Goal: Task Accomplishment & Management: Manage account settings

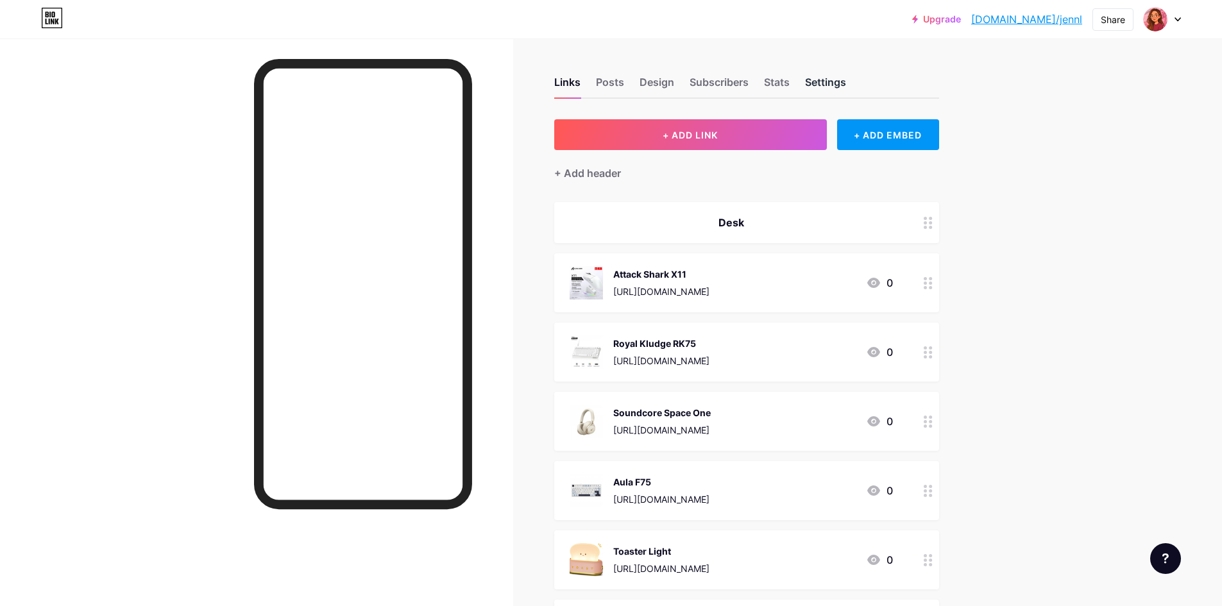
click at [826, 87] on div "Settings" at bounding box center [825, 85] width 41 height 23
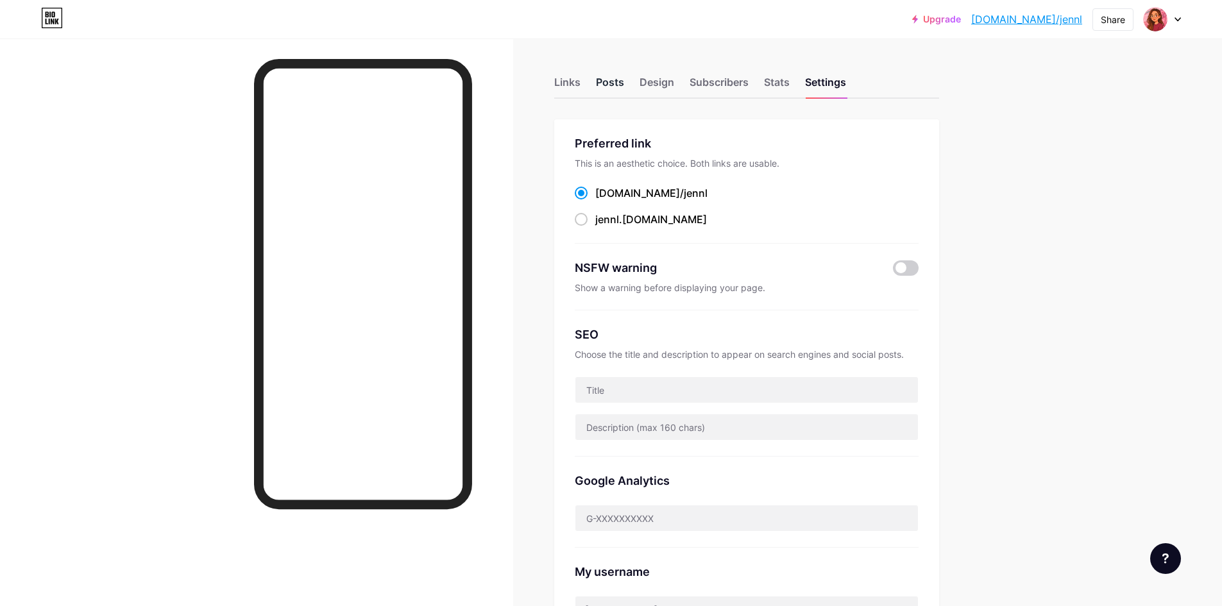
click at [618, 84] on div "Posts" at bounding box center [610, 85] width 28 height 23
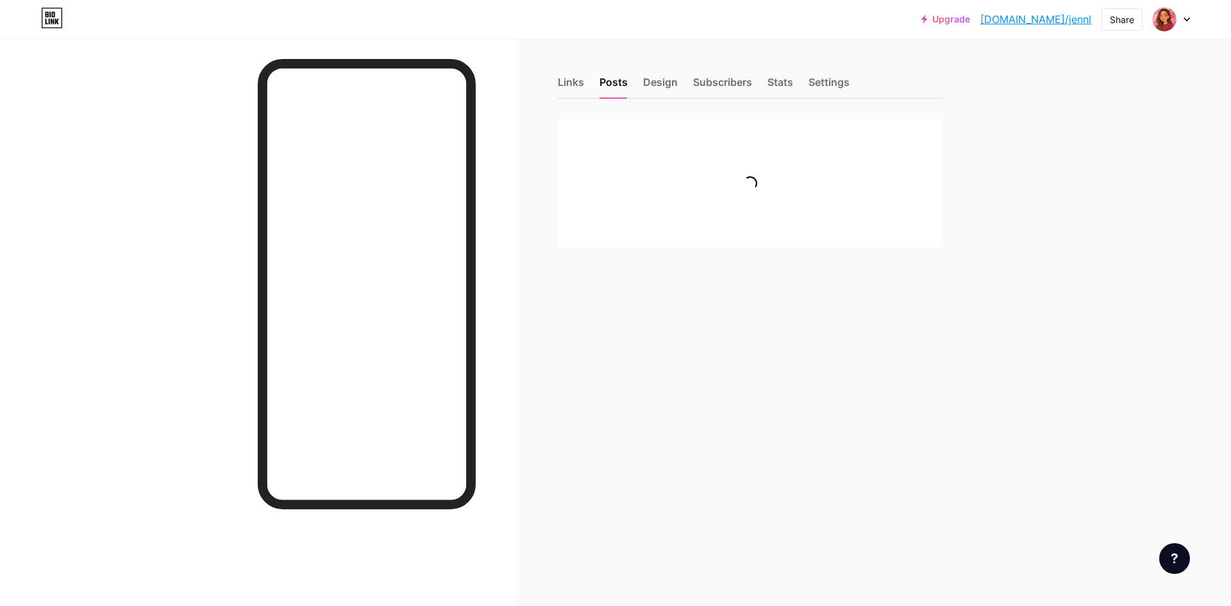
click at [587, 88] on div "Links Posts Design Subscribers Stats Settings" at bounding box center [750, 76] width 385 height 45
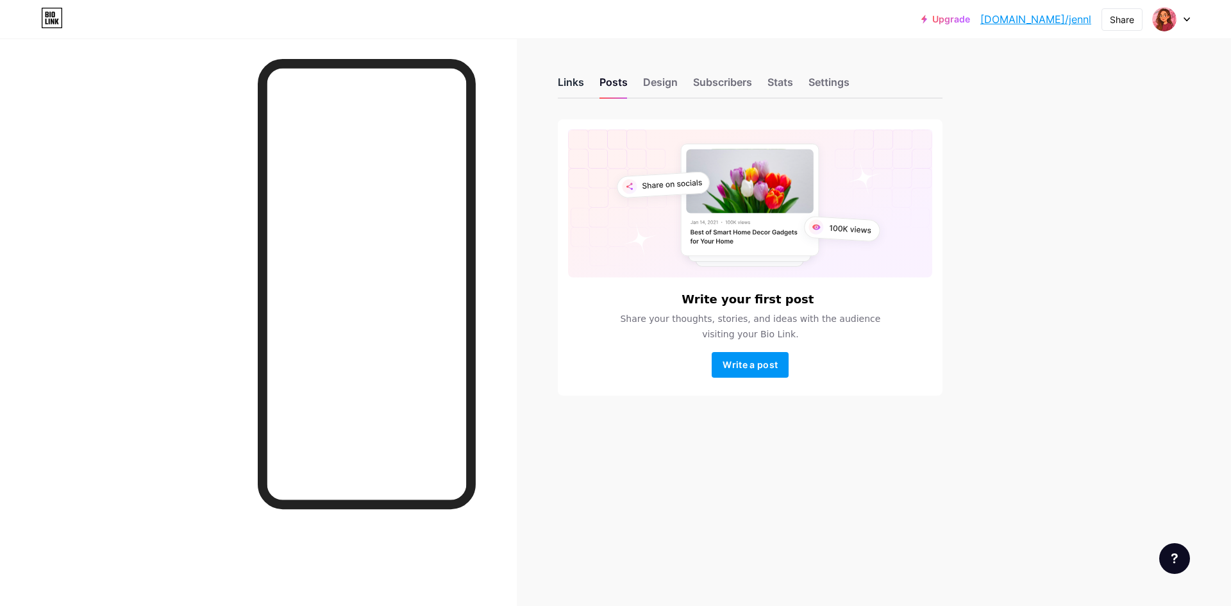
click at [574, 87] on div "Links" at bounding box center [571, 85] width 26 height 23
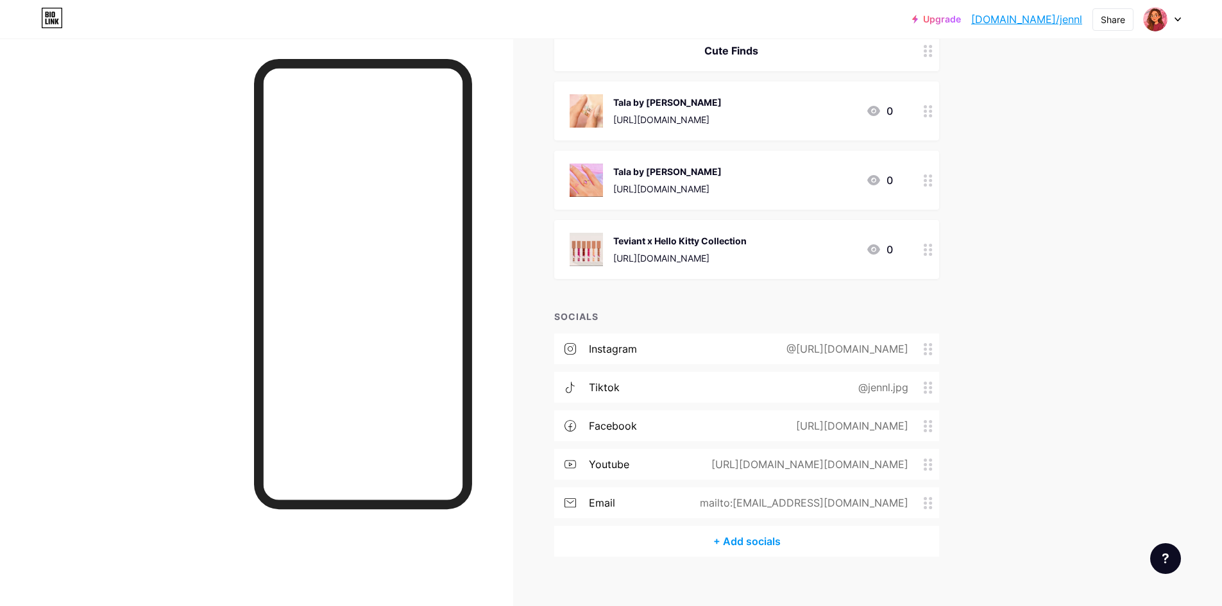
scroll to position [584, 0]
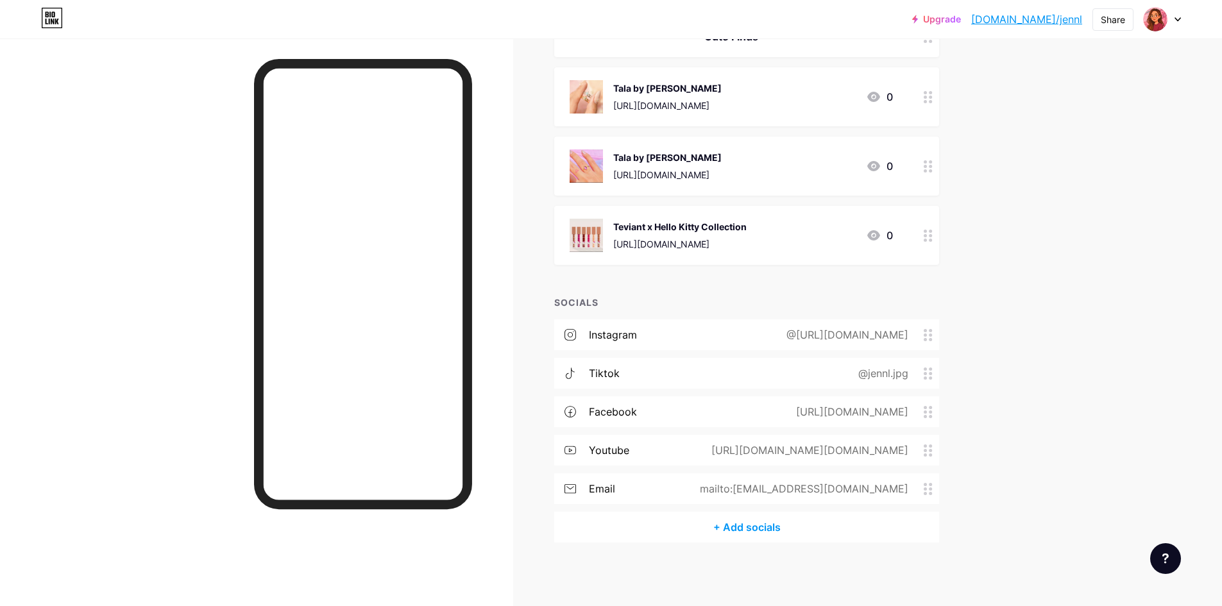
click at [868, 371] on div "@jennl.jpg" at bounding box center [880, 373] width 86 height 15
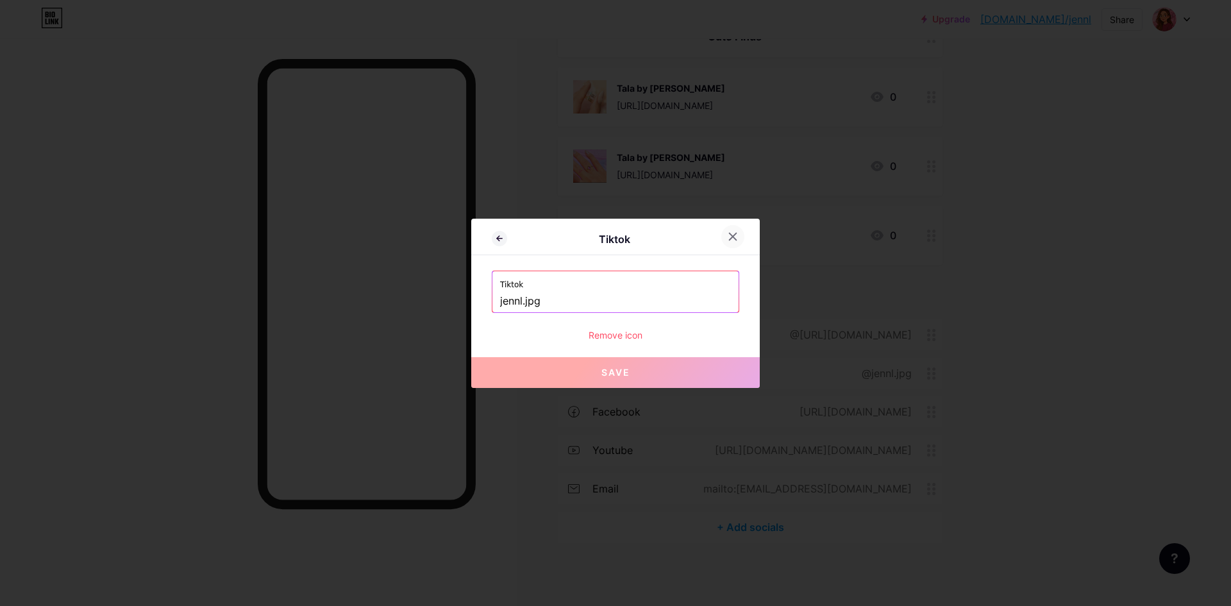
click at [737, 235] on icon at bounding box center [733, 236] width 10 height 10
